Goal: Find specific page/section: Find specific page/section

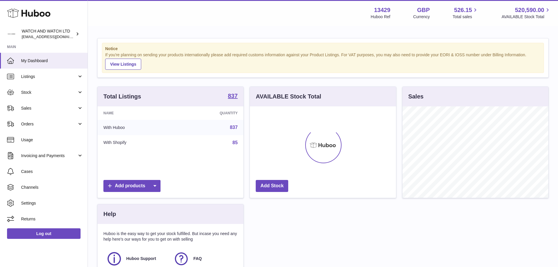
scroll to position [91, 146]
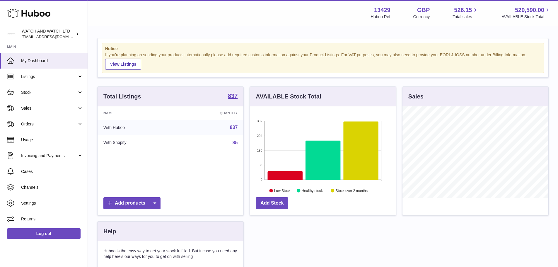
click at [397, 224] on div "Total Listings 837 Name Quantity With Huboo 837 With Shopify 85 Add products AV…" at bounding box center [322, 203] width 457 height 235
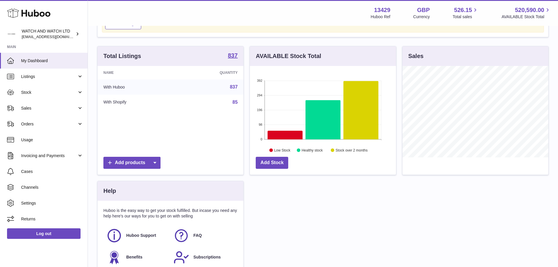
scroll to position [59, 0]
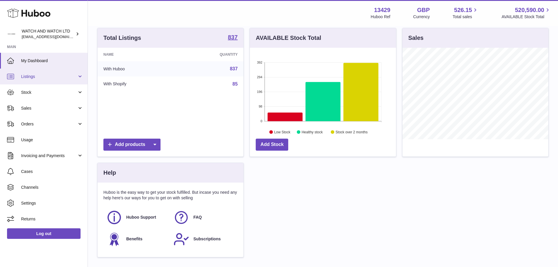
click at [75, 78] on span "Listings" at bounding box center [49, 77] width 56 height 6
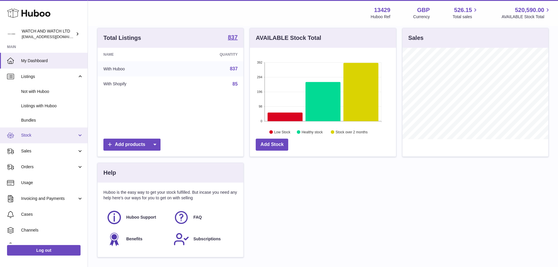
click at [60, 134] on span "Stock" at bounding box center [49, 135] width 56 height 6
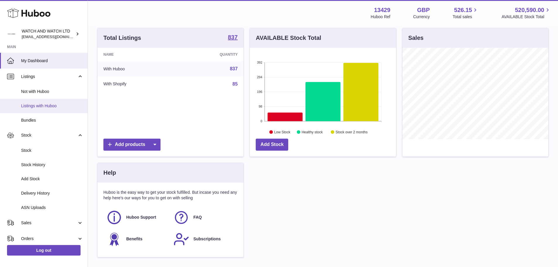
click at [45, 105] on span "Listings with Huboo" at bounding box center [52, 106] width 62 height 6
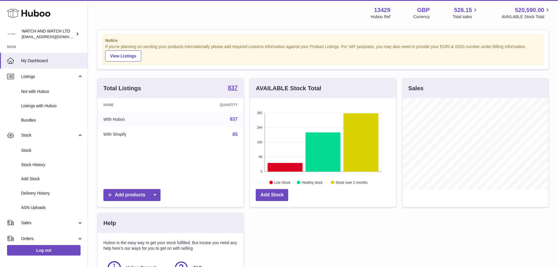
scroll to position [0, 0]
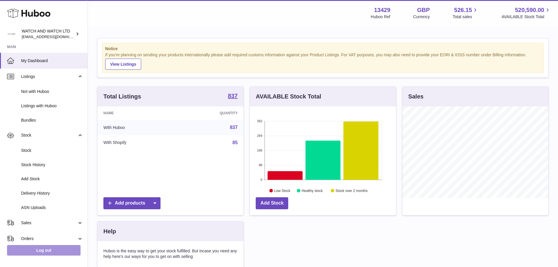
click at [62, 246] on link "Log out" at bounding box center [44, 250] width 74 height 11
